Goal: Transaction & Acquisition: Purchase product/service

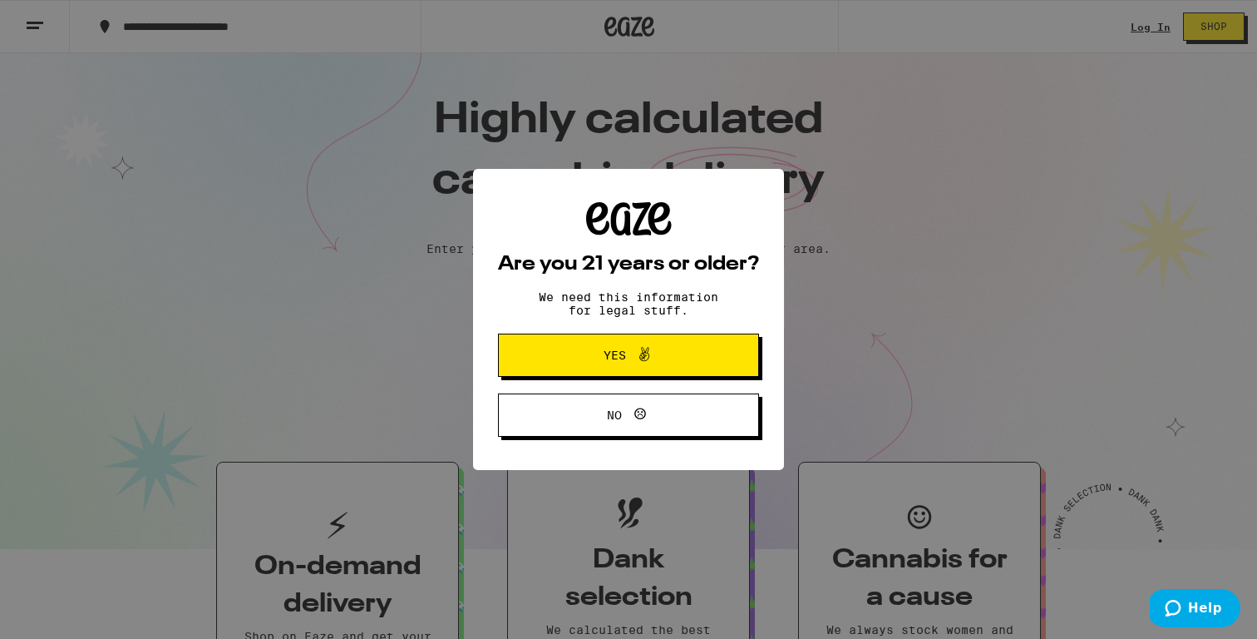
click at [694, 367] on button "Yes" at bounding box center [628, 354] width 261 height 43
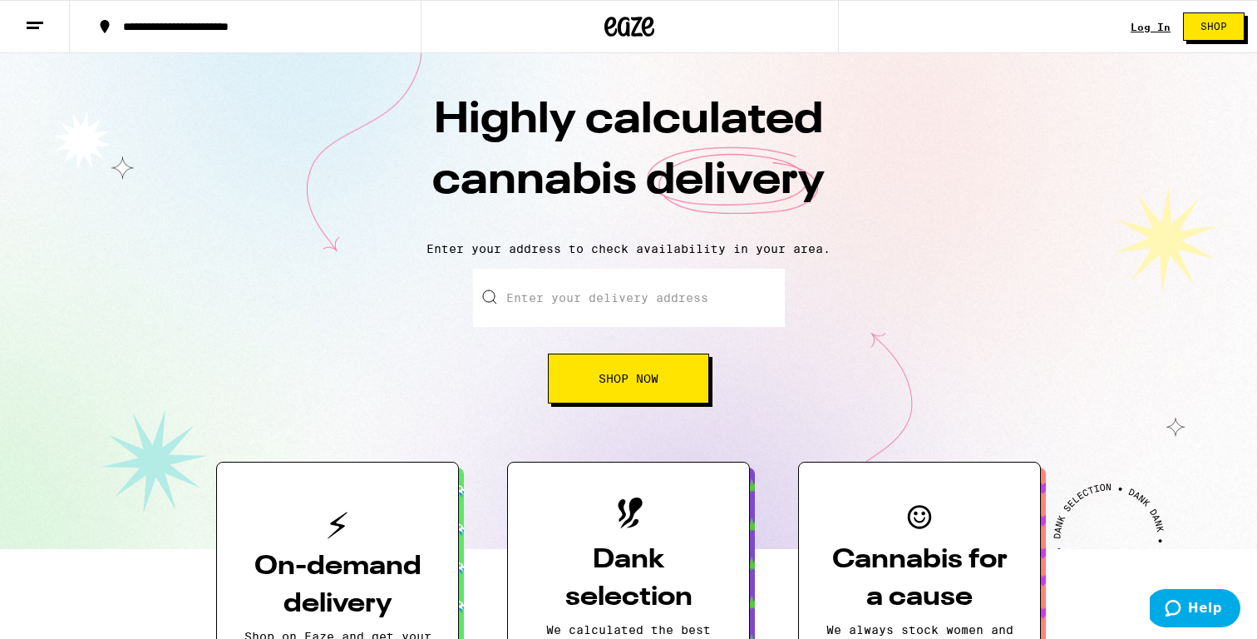
click at [1159, 24] on div "Log In" at bounding box center [1151, 27] width 40 height 11
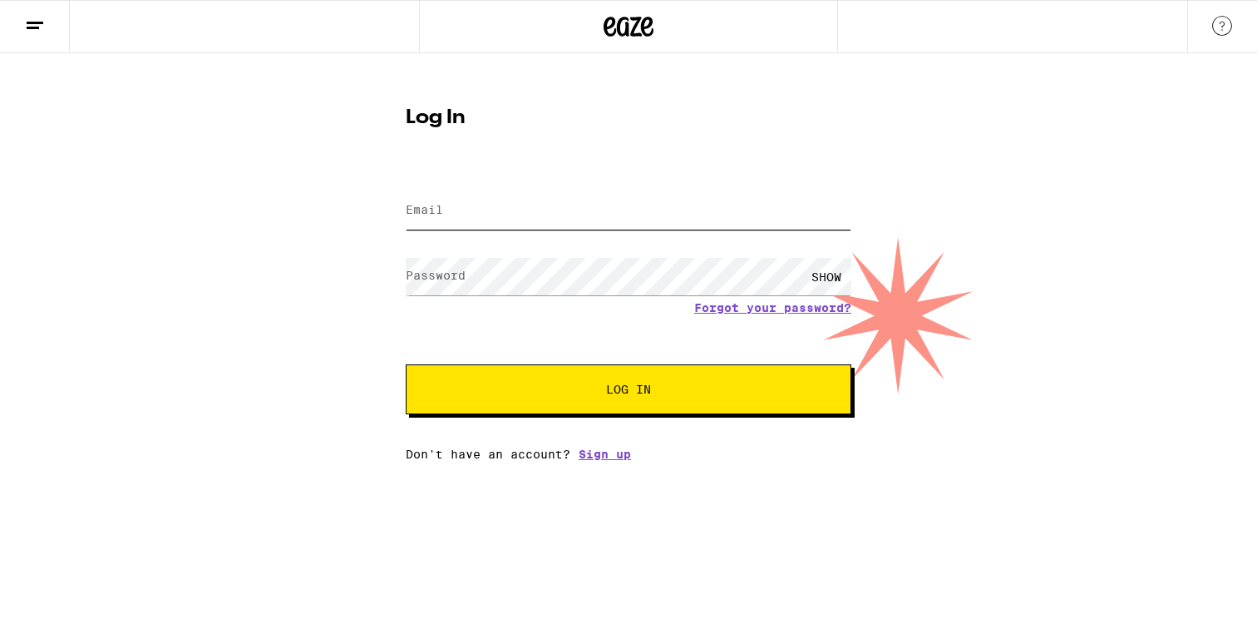
click at [542, 220] on input "Email" at bounding box center [629, 210] width 446 height 37
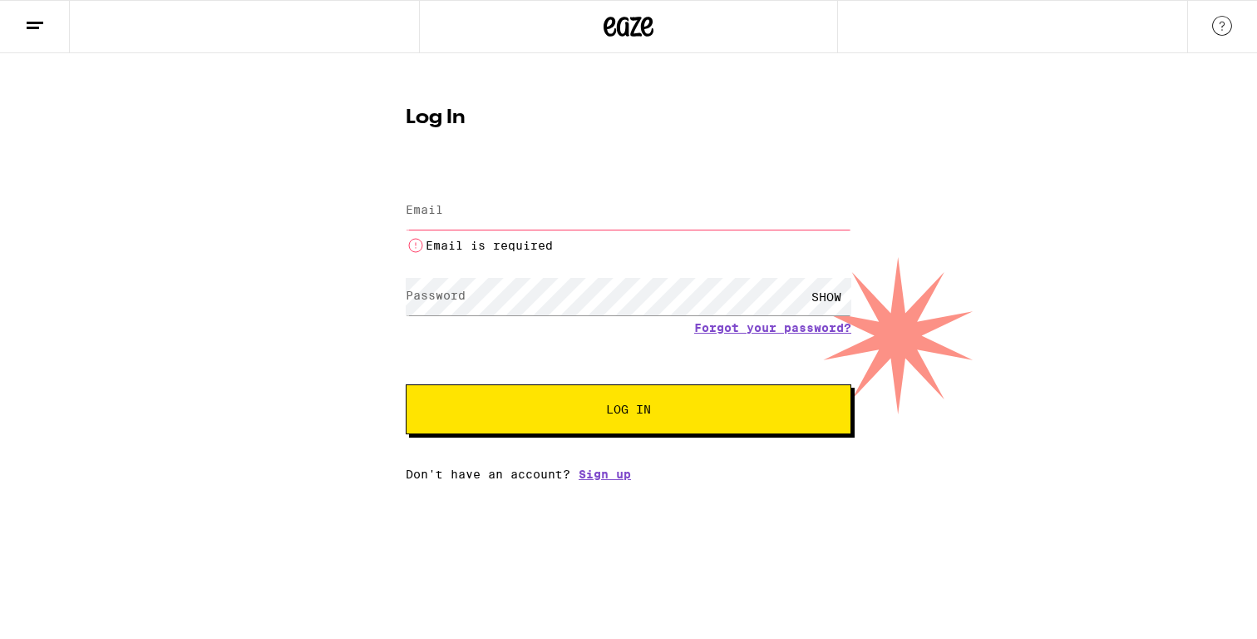
type input "august@lgbtqhp.org"
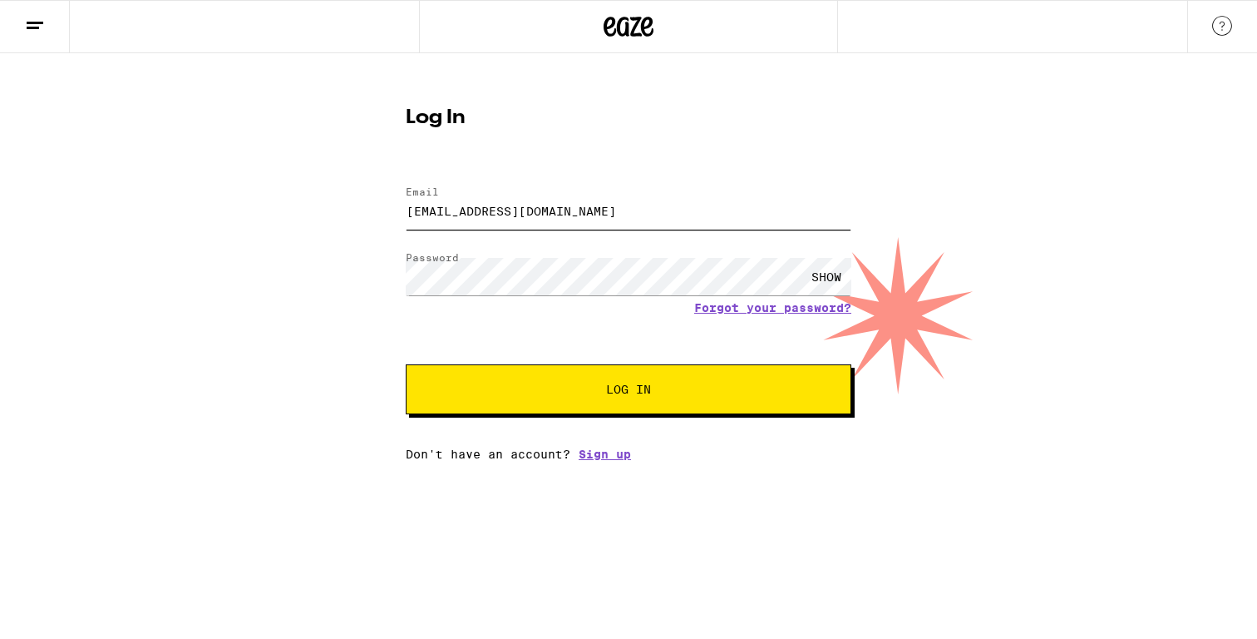
click at [406, 364] on button "Log In" at bounding box center [629, 389] width 446 height 50
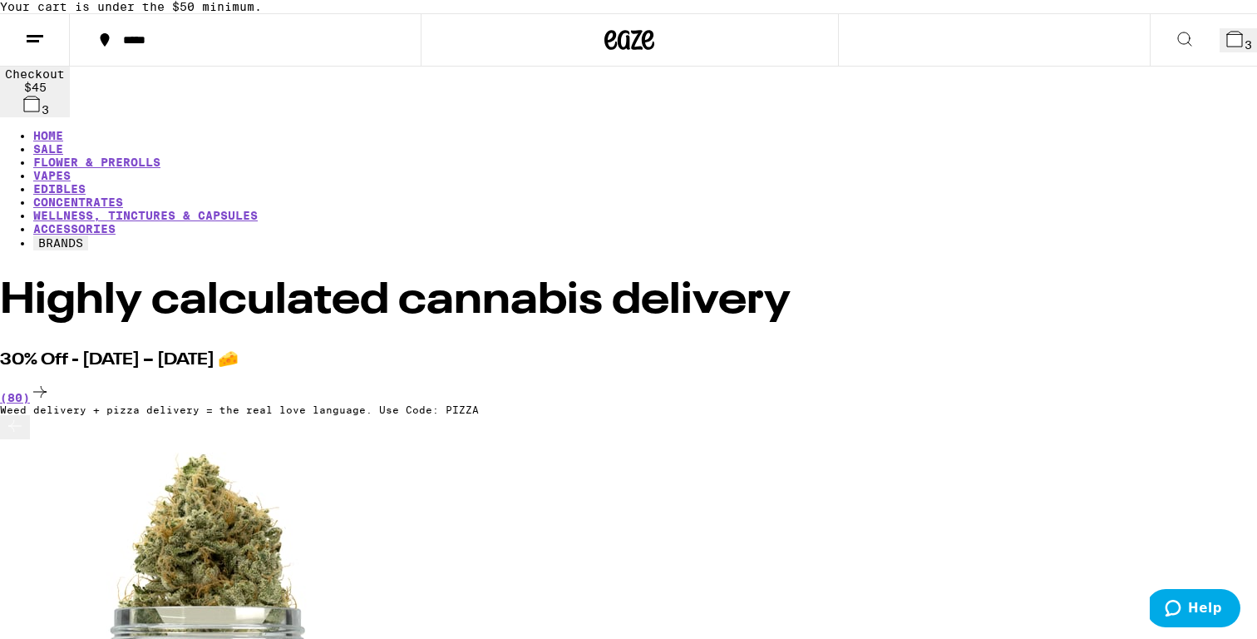
click at [1220, 52] on button "3" at bounding box center [1238, 40] width 37 height 24
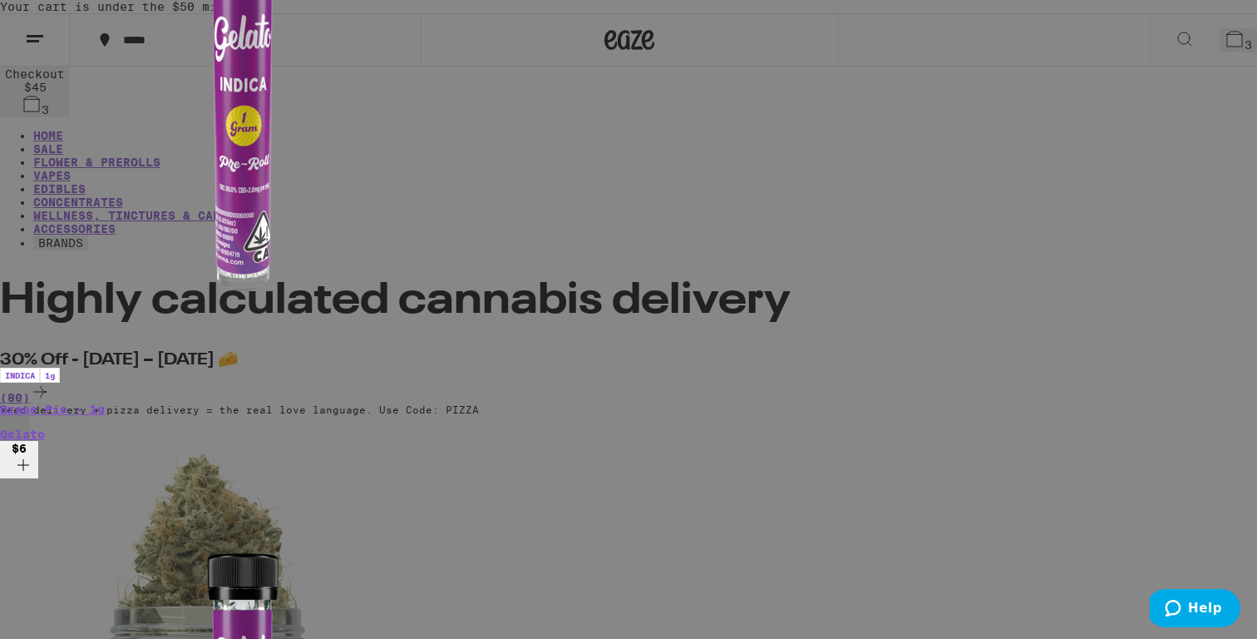
click at [979, 174] on div "Your Cart Your cart is under the $50 minimum. Sandblasted Spoon - Mint Green GR…" at bounding box center [628, 319] width 1257 height 639
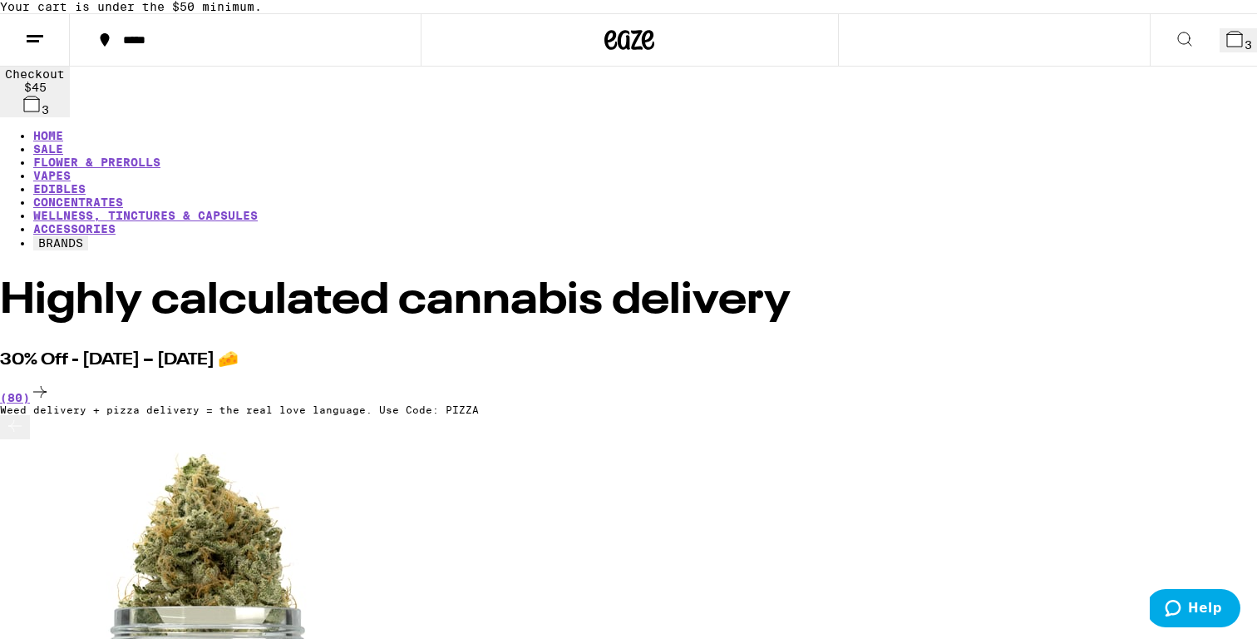
click at [1220, 52] on button "3" at bounding box center [1238, 40] width 37 height 24
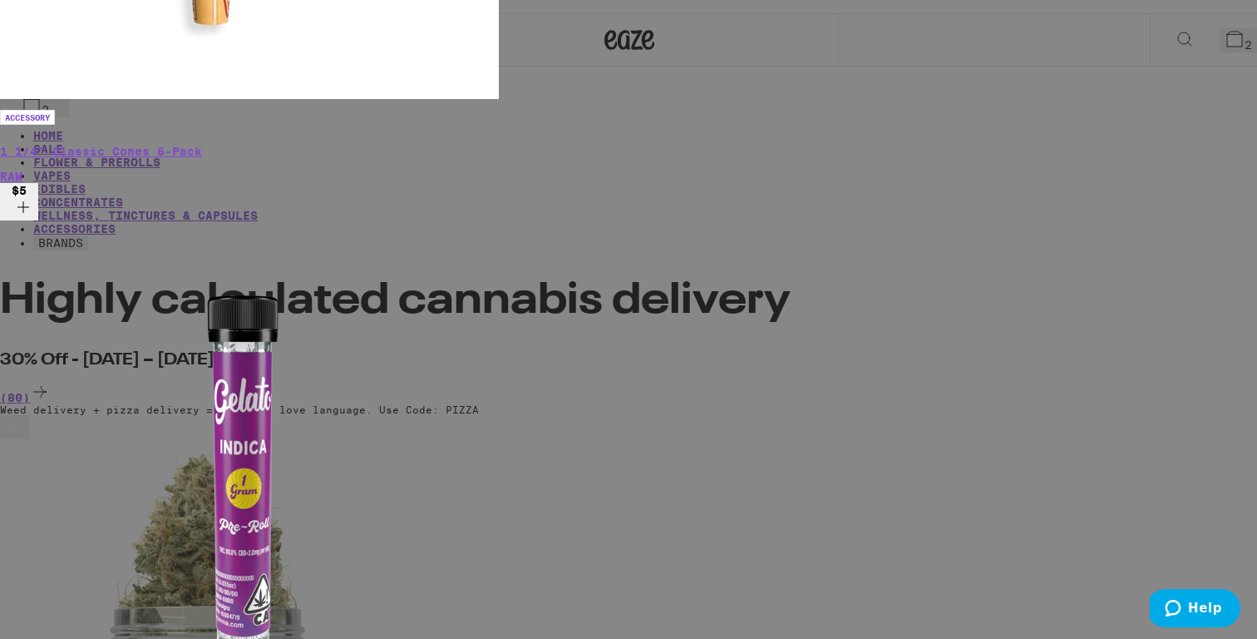
click at [1035, 190] on div "Your Cart Your cart is under the $50 minimum. Banana OG - 3.5g Anarchy $12 2 Ad…" at bounding box center [628, 319] width 1257 height 639
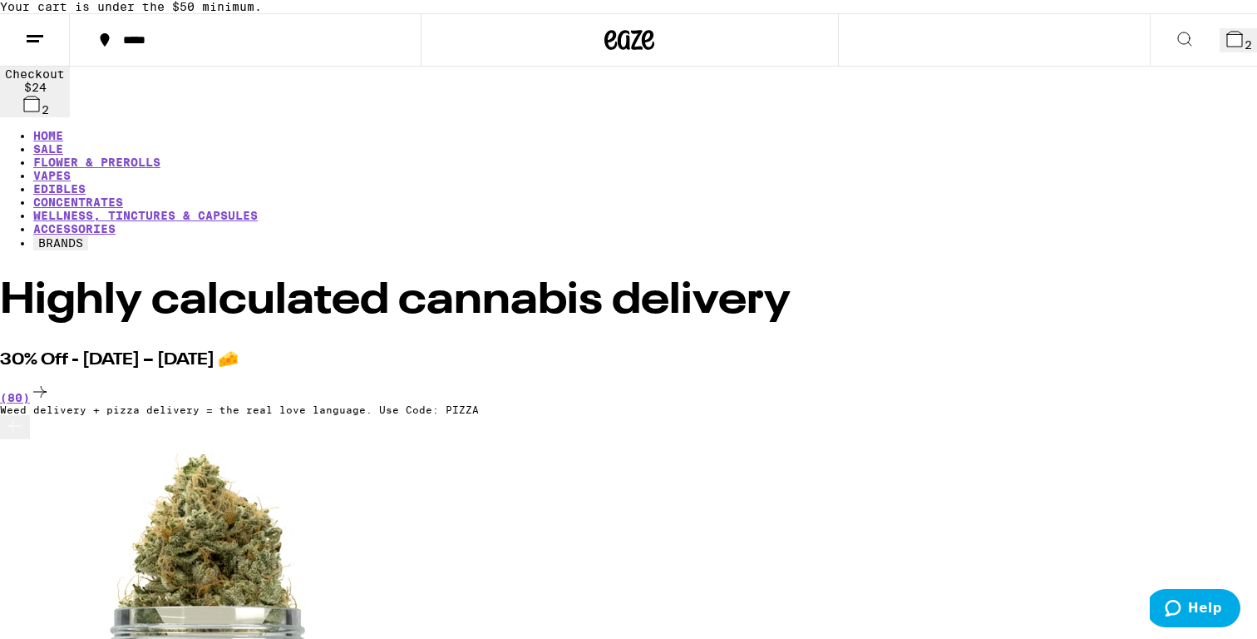
click at [37, 67] on button at bounding box center [35, 40] width 70 height 52
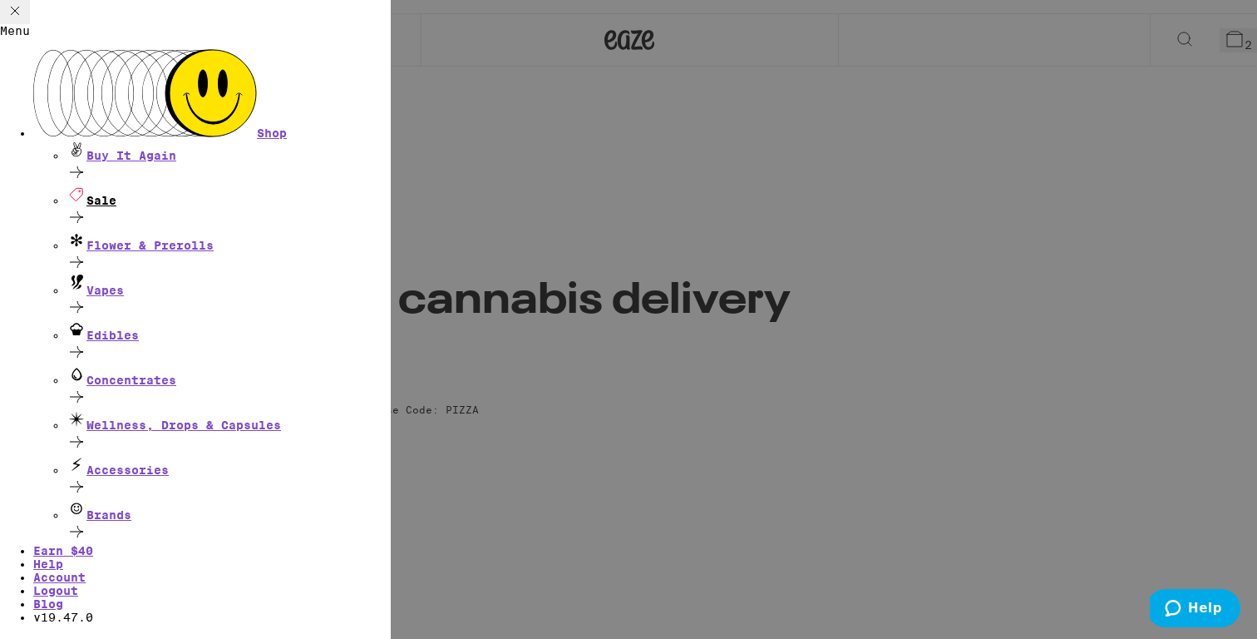
click at [86, 207] on icon at bounding box center [77, 217] width 20 height 20
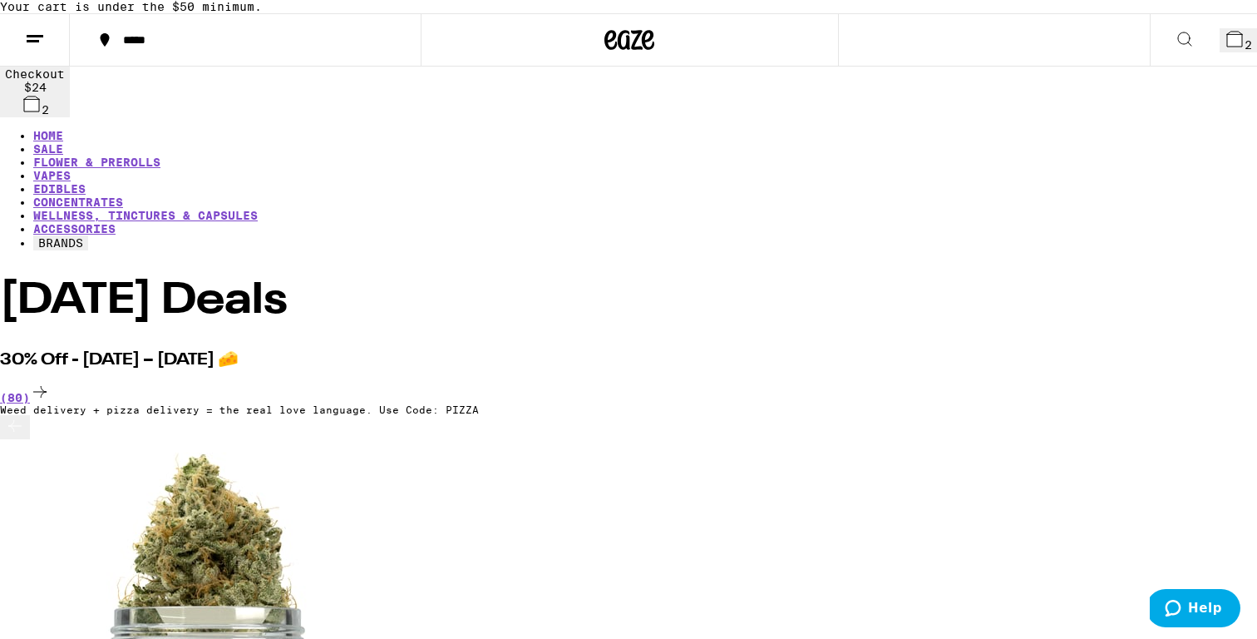
click at [38, 49] on icon at bounding box center [35, 39] width 20 height 20
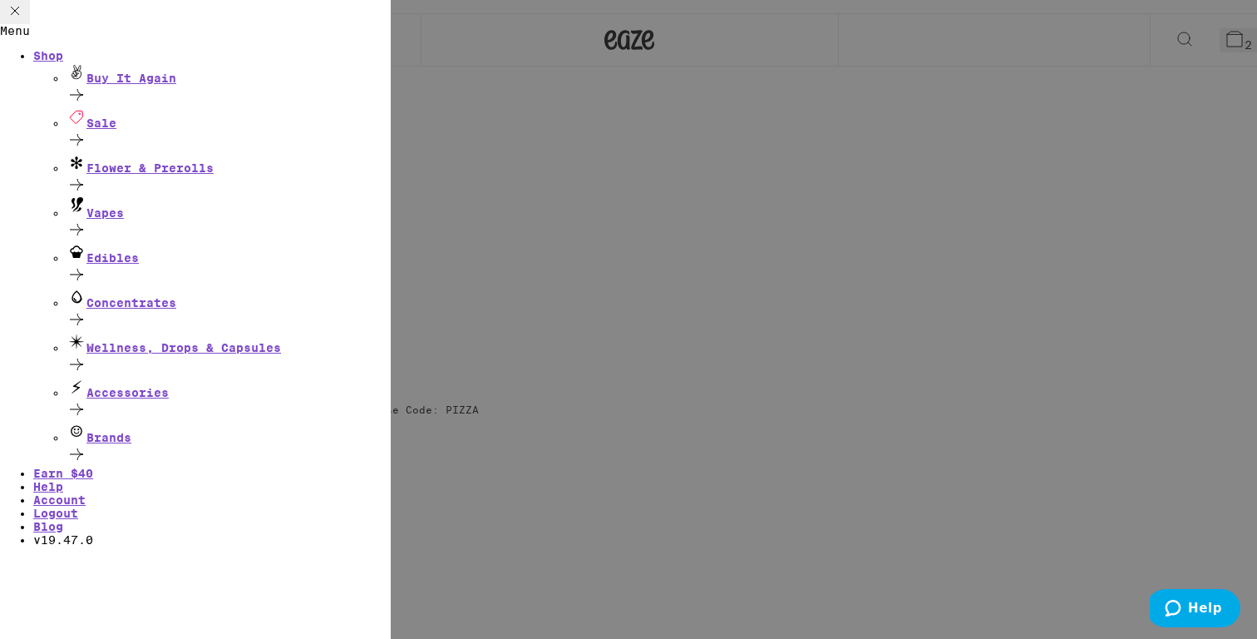
click at [764, 209] on div "Menu Shop Buy It Again Sale Flower & Prerolls Vapes Edibles Concentrates Wellne…" at bounding box center [628, 319] width 1257 height 639
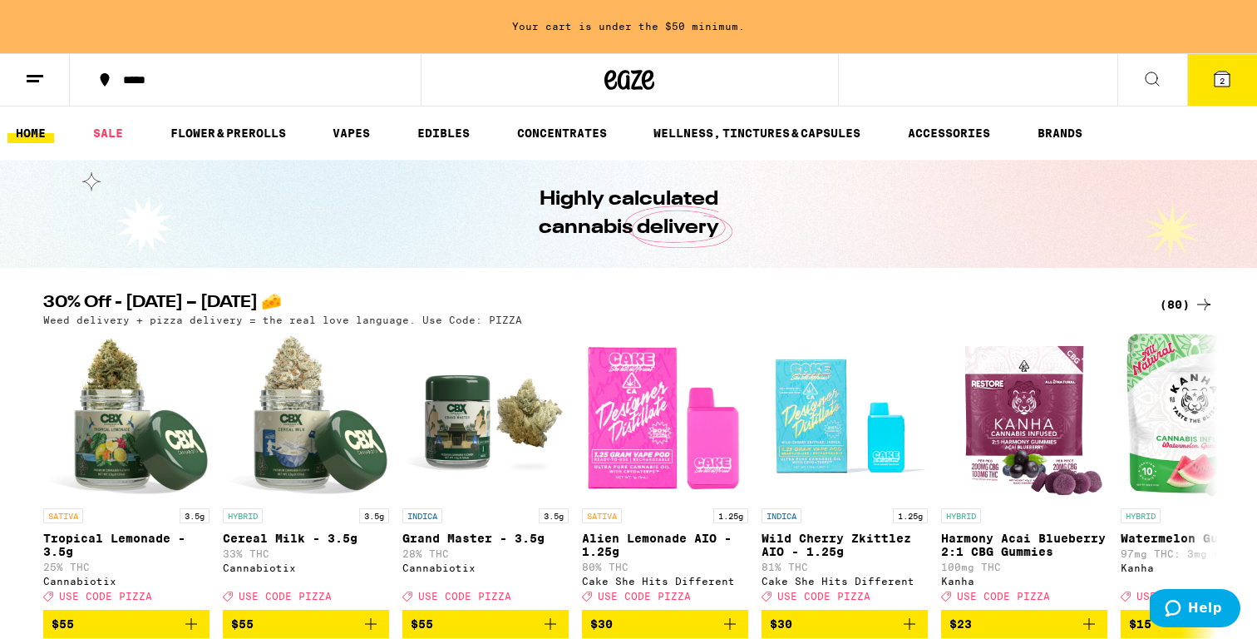
click at [1236, 95] on button "2" at bounding box center [1222, 80] width 70 height 52
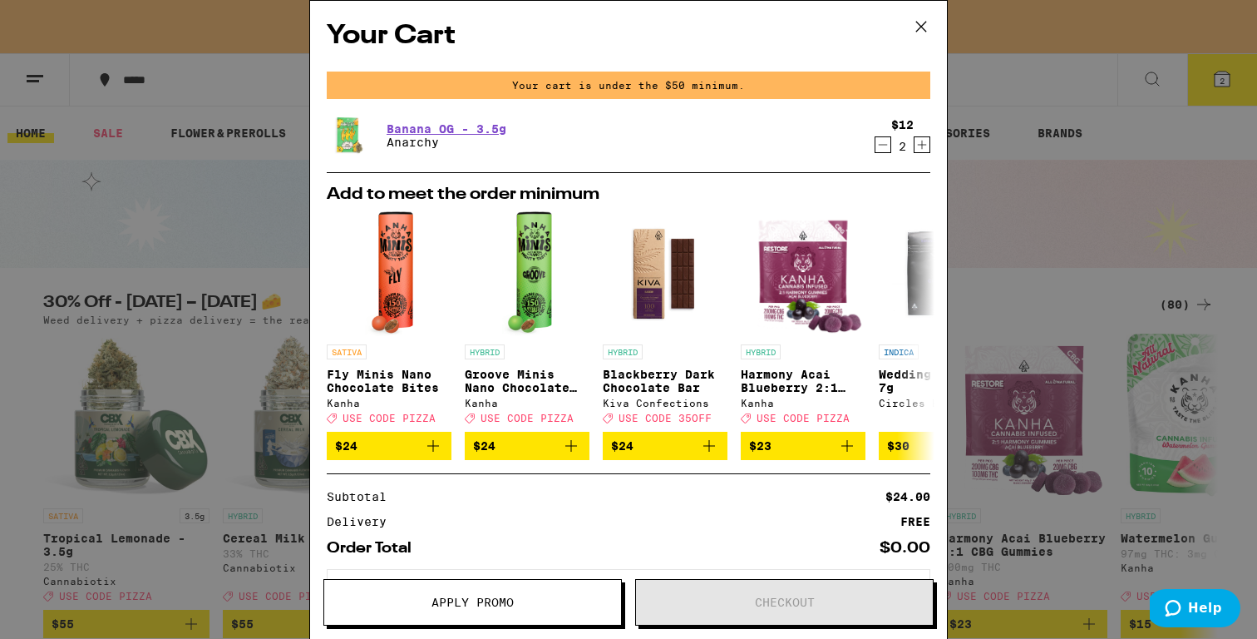
click at [1048, 82] on div "Your Cart Your cart is under the $50 minimum. Banana OG - 3.5g Anarchy $12 2 Ad…" at bounding box center [628, 319] width 1257 height 639
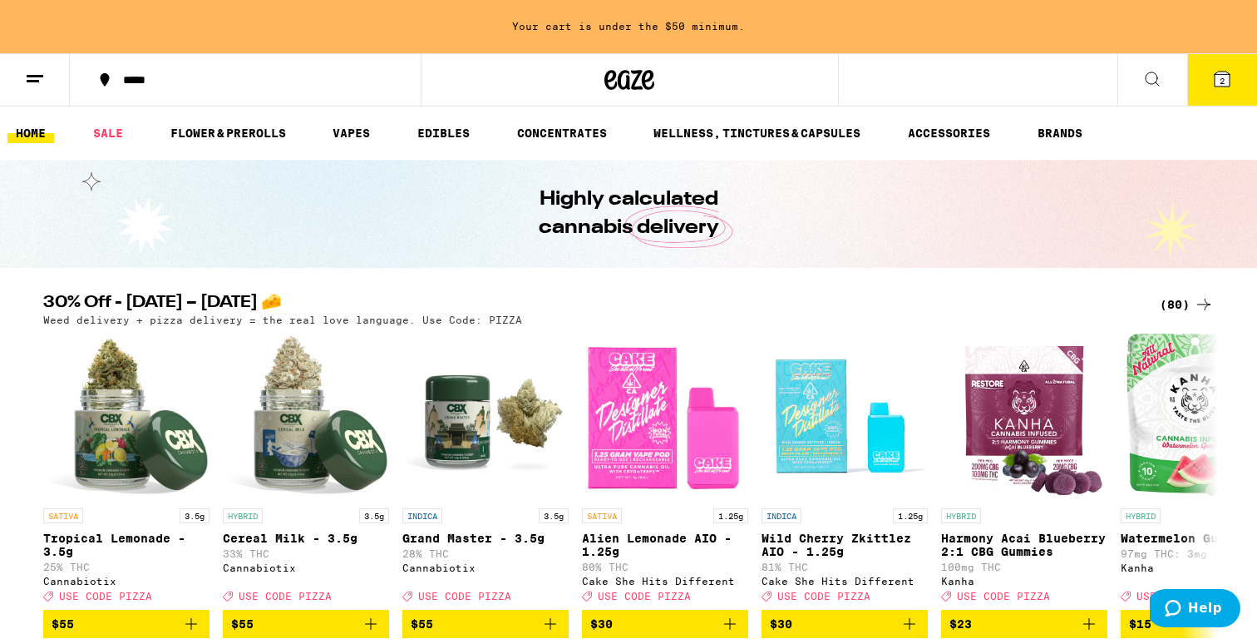
click at [46, 89] on button at bounding box center [35, 80] width 70 height 52
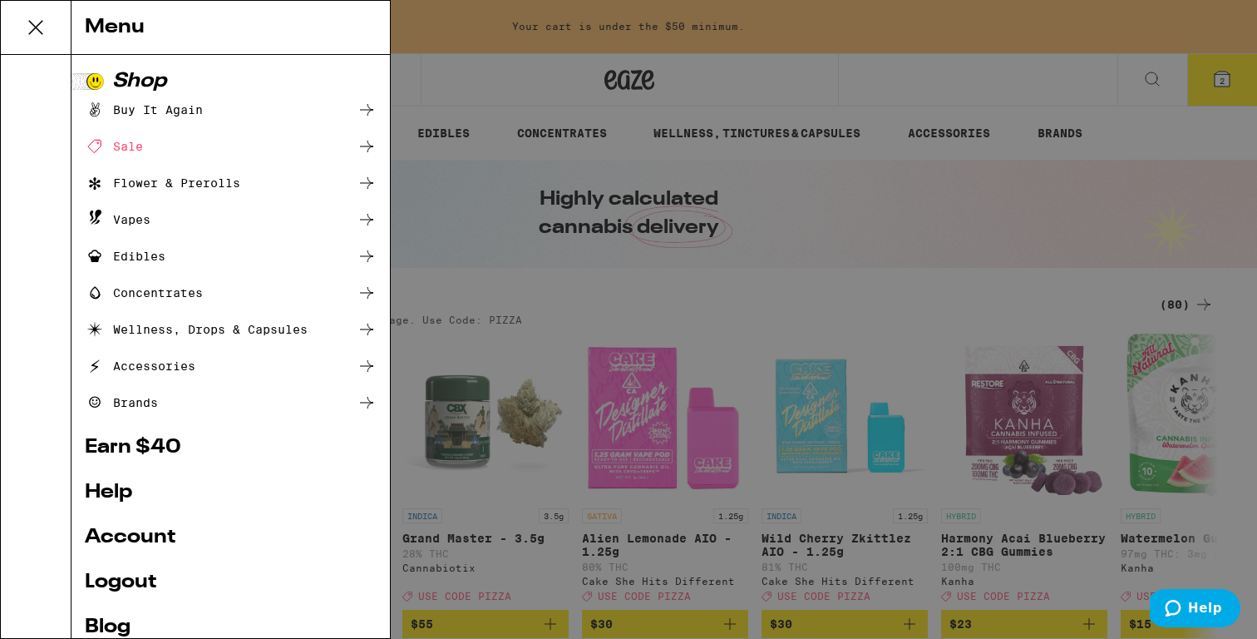
click at [220, 369] on div "Accessories" at bounding box center [231, 366] width 292 height 20
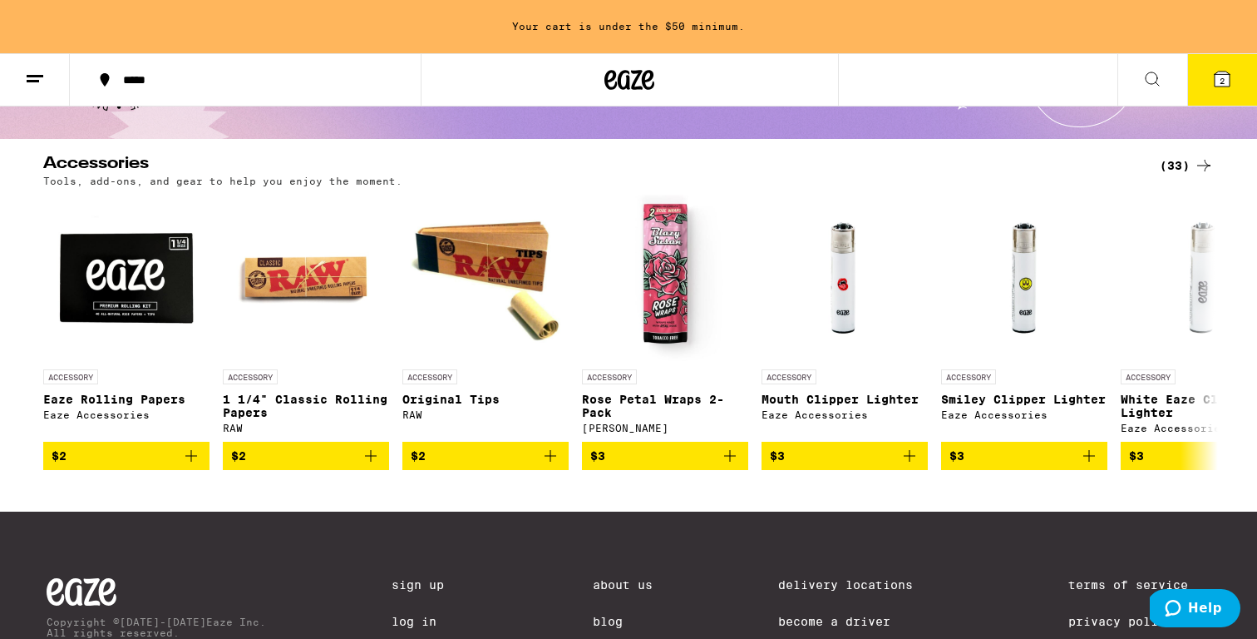
scroll to position [160, 0]
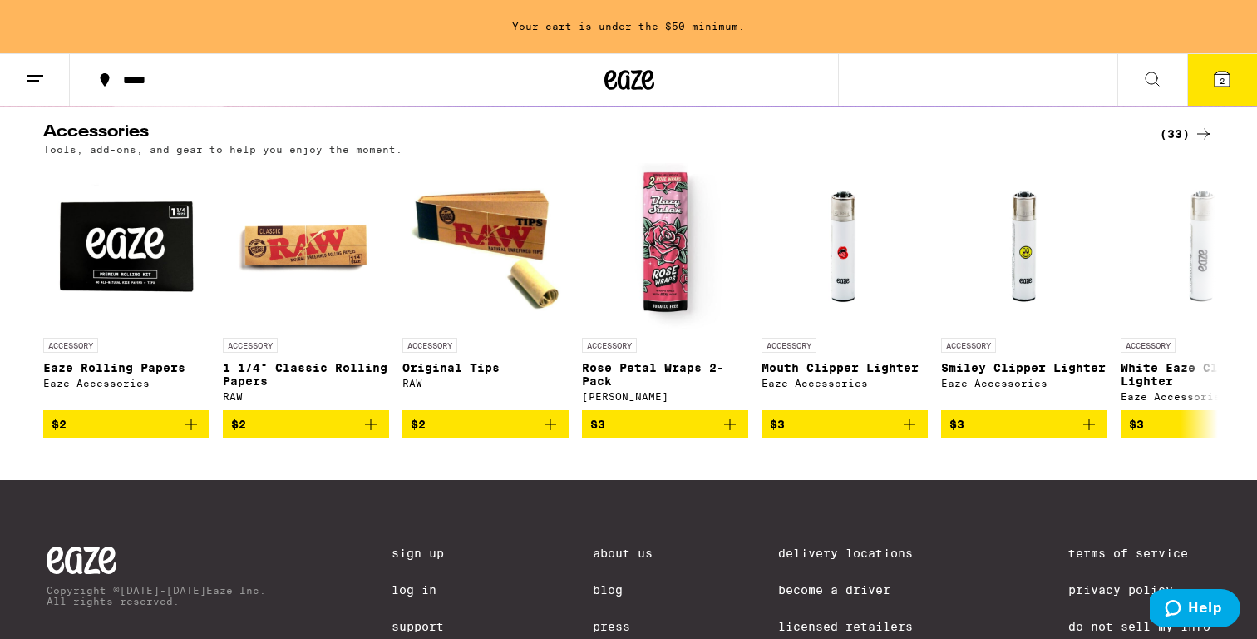
click at [514, 423] on span "$2" at bounding box center [486, 424] width 150 height 20
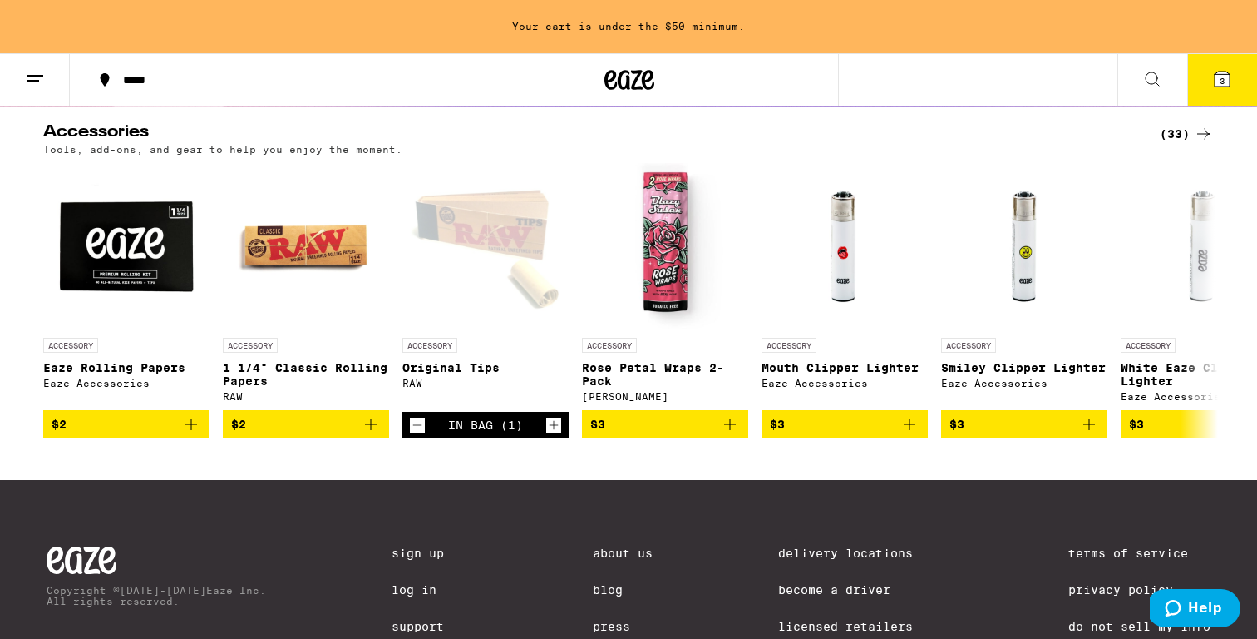
click at [361, 429] on icon "Add to bag" at bounding box center [371, 424] width 20 height 20
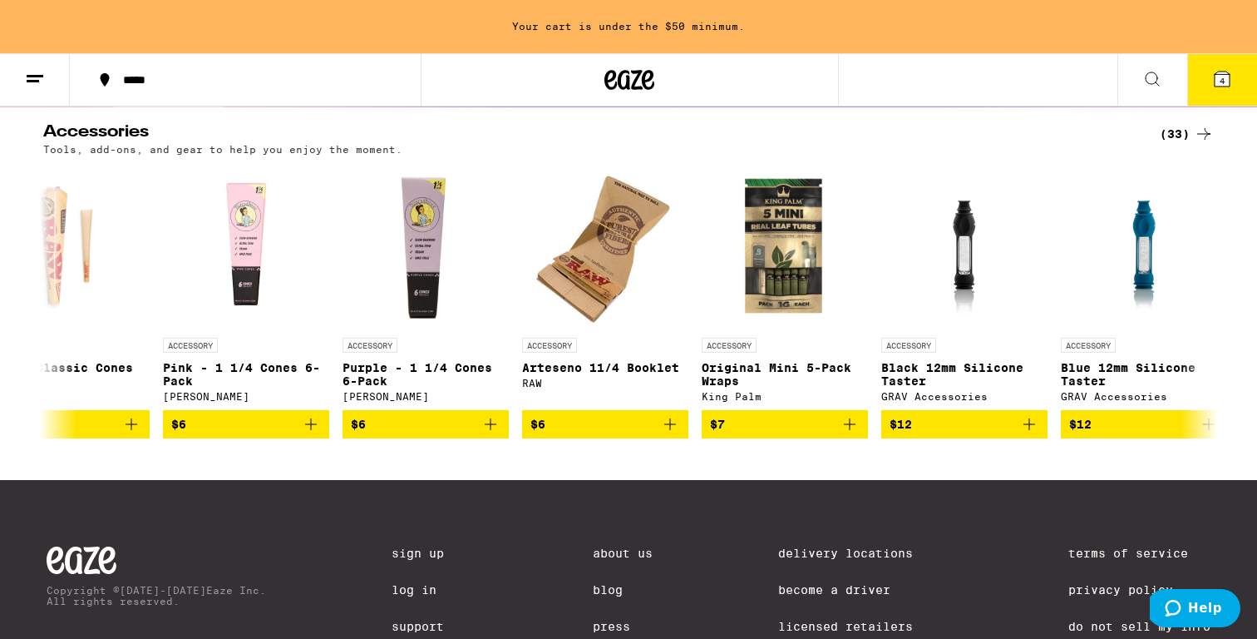
scroll to position [0, 2280]
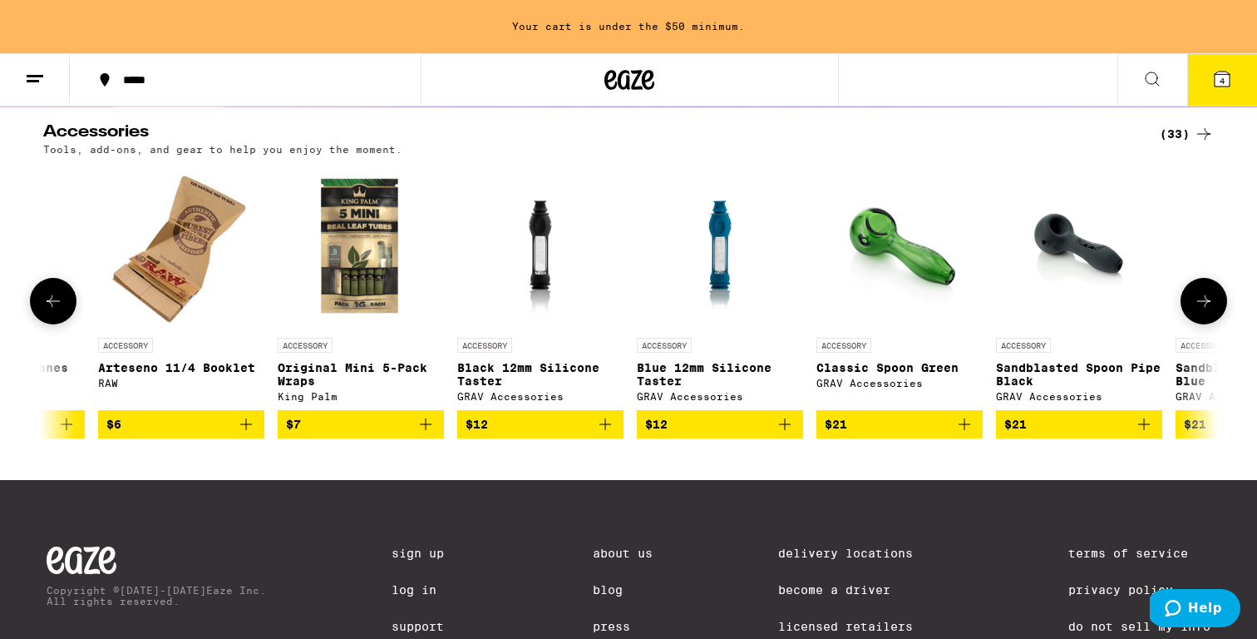
click at [725, 383] on p "Blue 12mm Silicone Taster" at bounding box center [720, 374] width 166 height 27
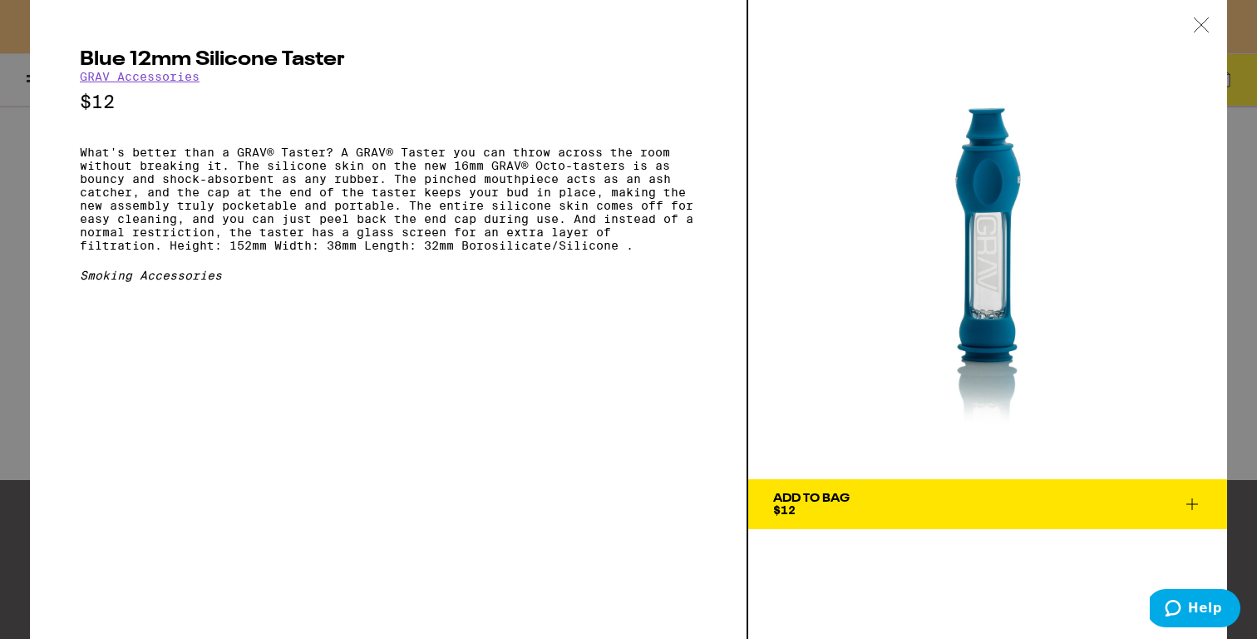
click at [1196, 19] on icon at bounding box center [1201, 24] width 14 height 14
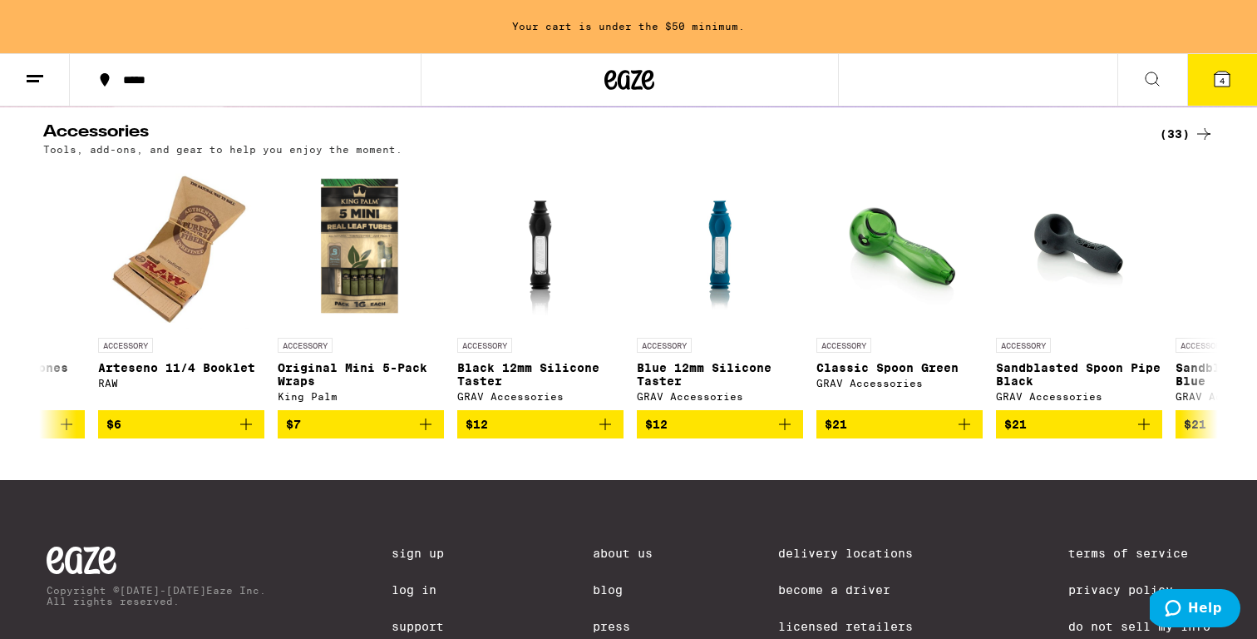
click at [1200, 81] on button "4" at bounding box center [1222, 80] width 70 height 52
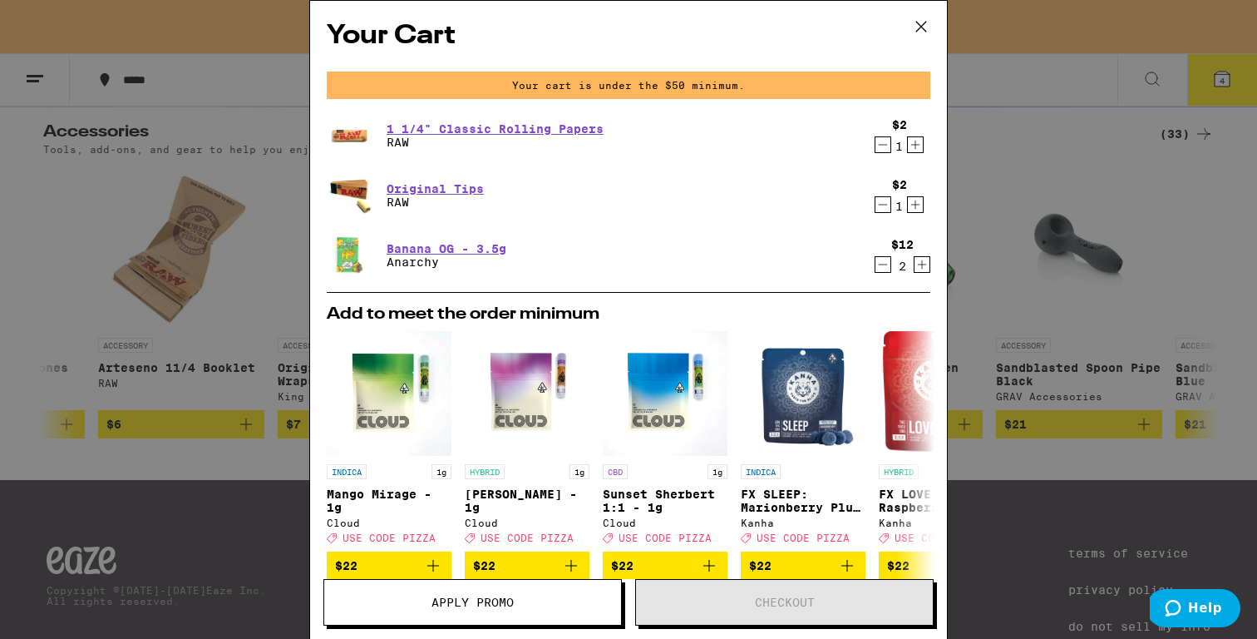
click at [916, 264] on icon "Increment" at bounding box center [922, 264] width 15 height 20
click at [1221, 81] on div "Your Cart Your cart is under the $50 minimum. 1 1/4" Classic Rolling Papers RAW…" at bounding box center [628, 319] width 1257 height 639
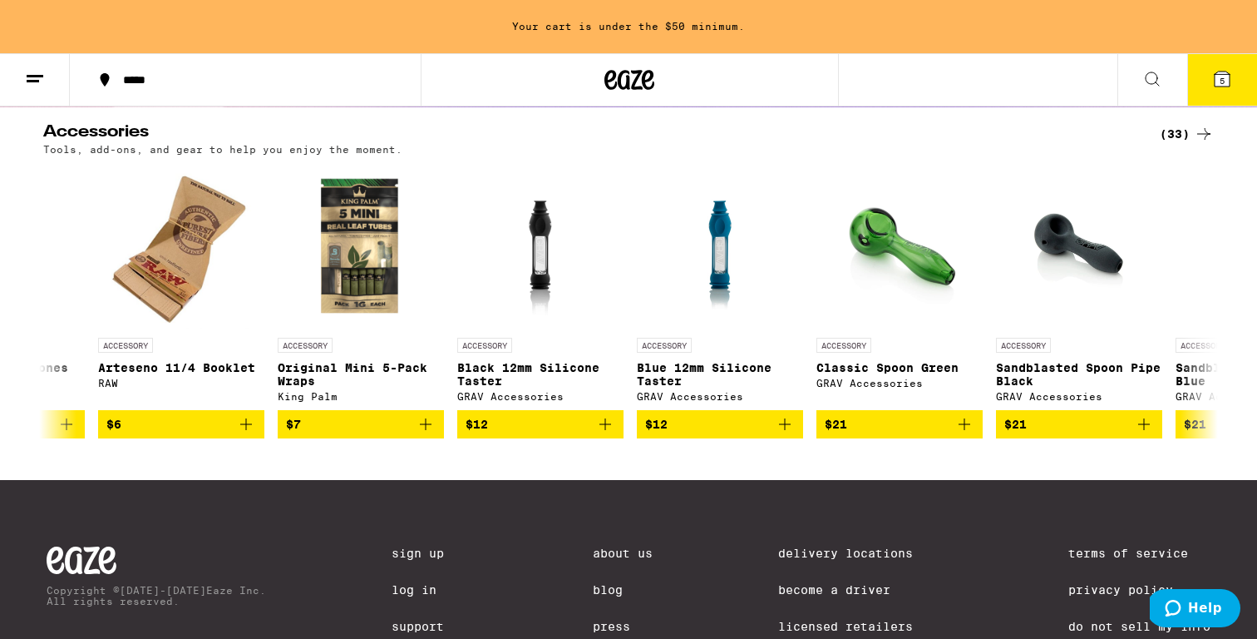
click at [1223, 81] on span "5" at bounding box center [1222, 81] width 5 height 10
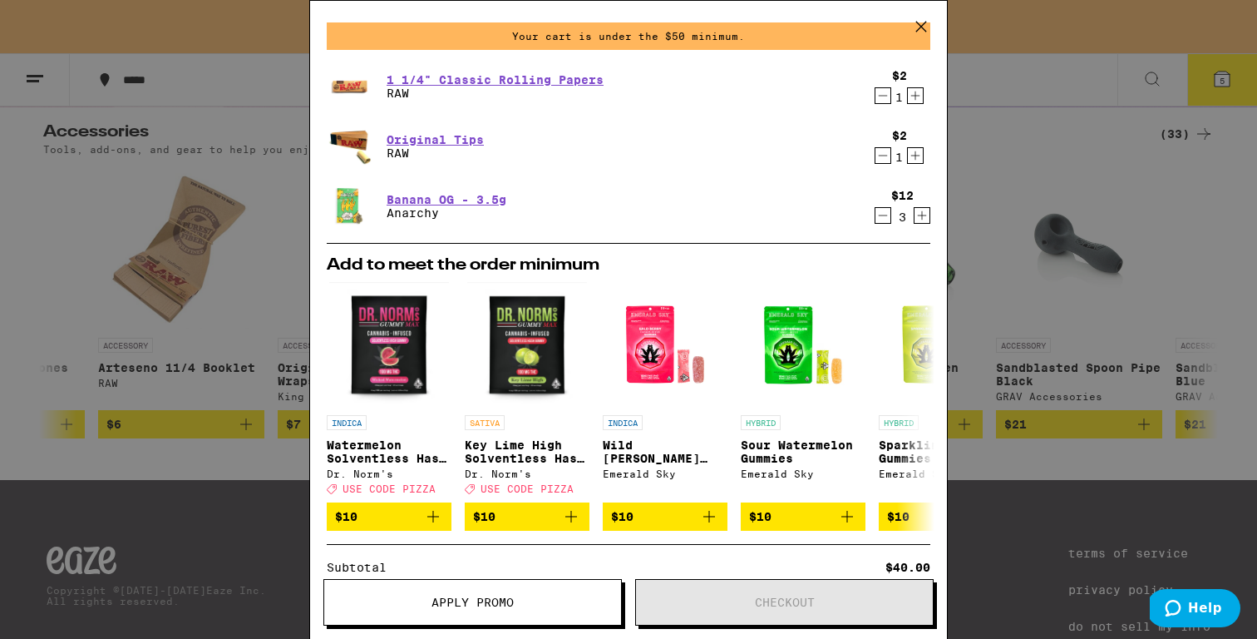
scroll to position [46, 0]
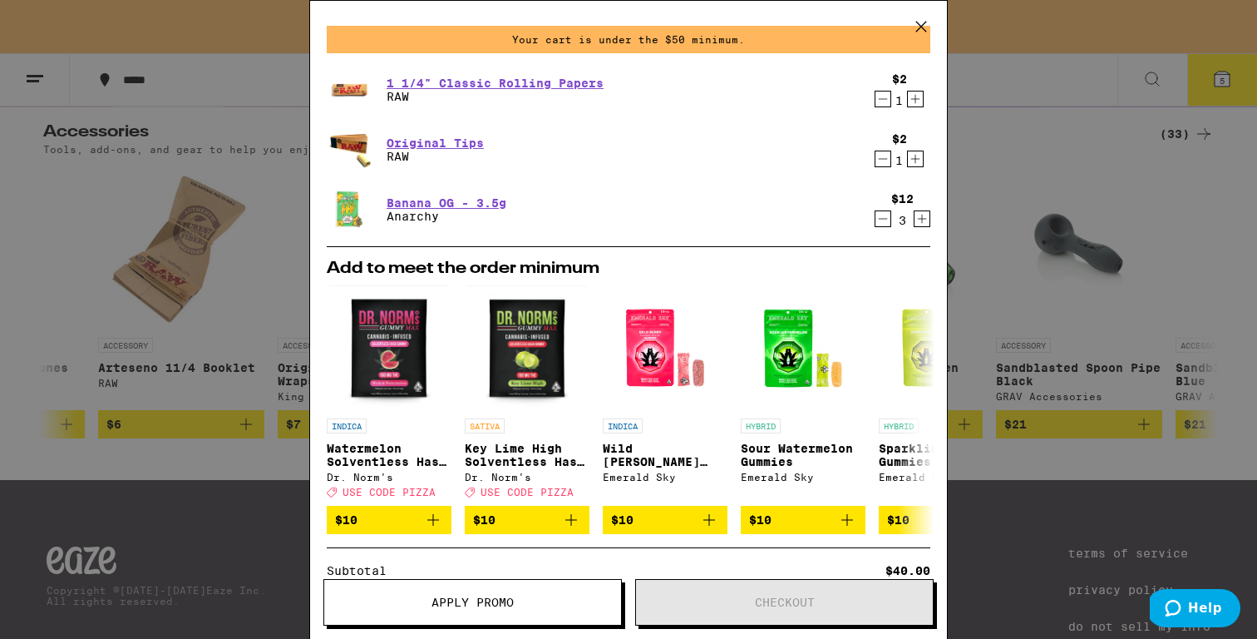
click at [919, 220] on icon "Increment" at bounding box center [922, 219] width 9 height 9
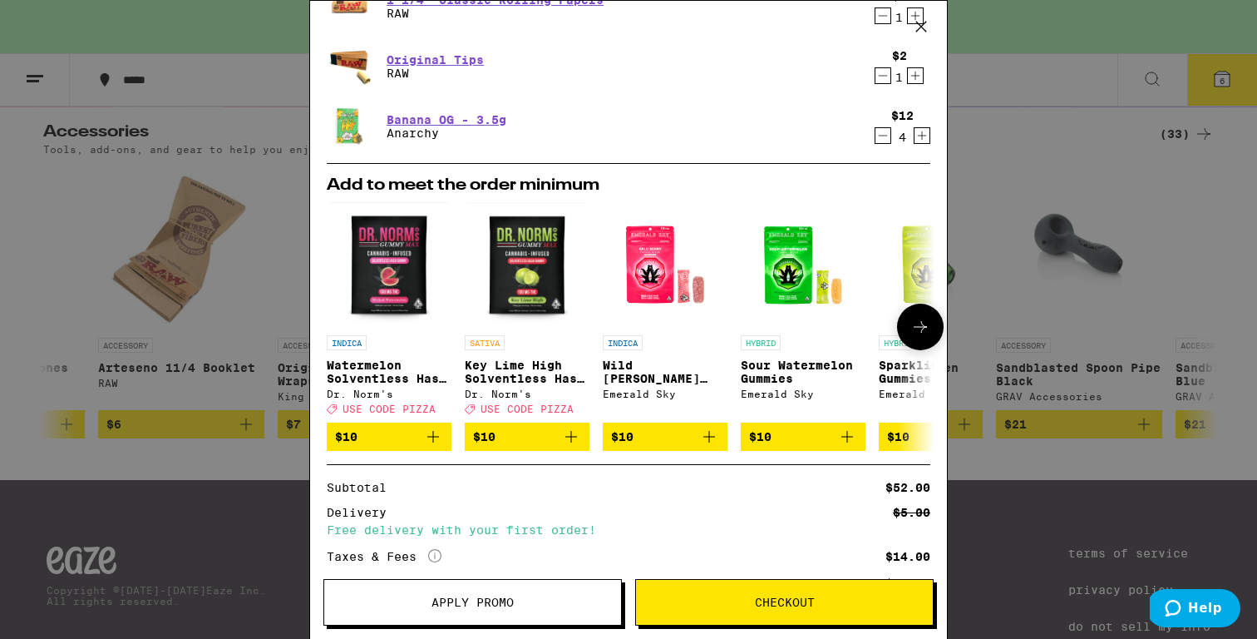
scroll to position [0, 0]
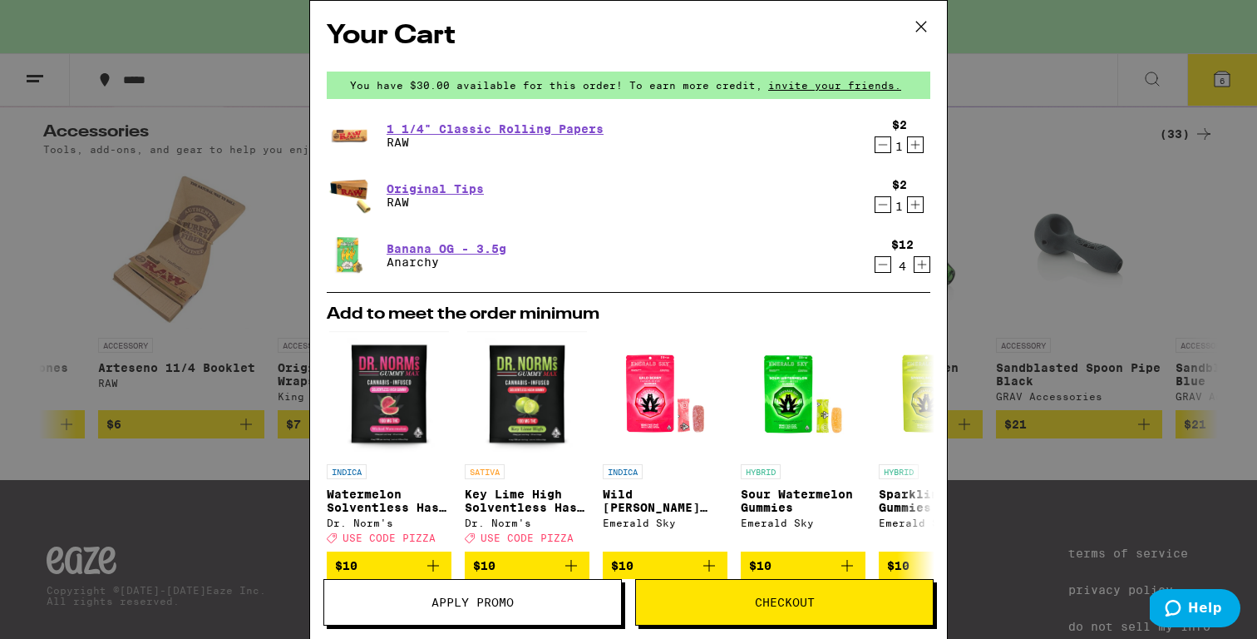
click at [927, 31] on icon at bounding box center [921, 26] width 25 height 25
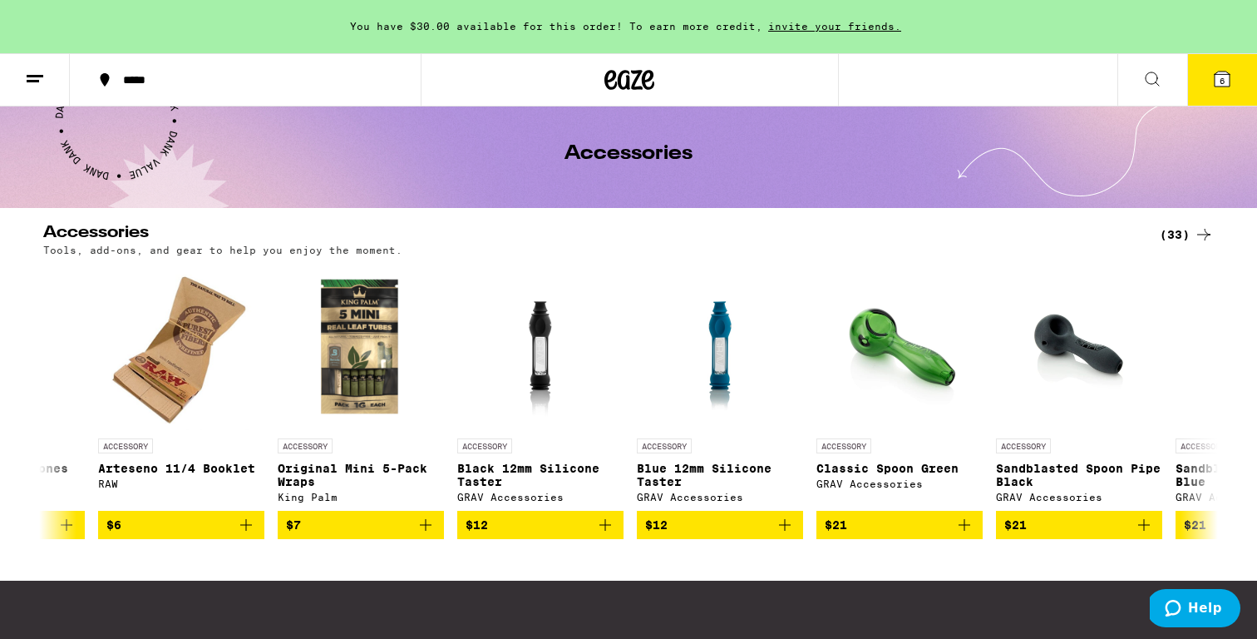
scroll to position [86, 0]
